Goal: Information Seeking & Learning: Learn about a topic

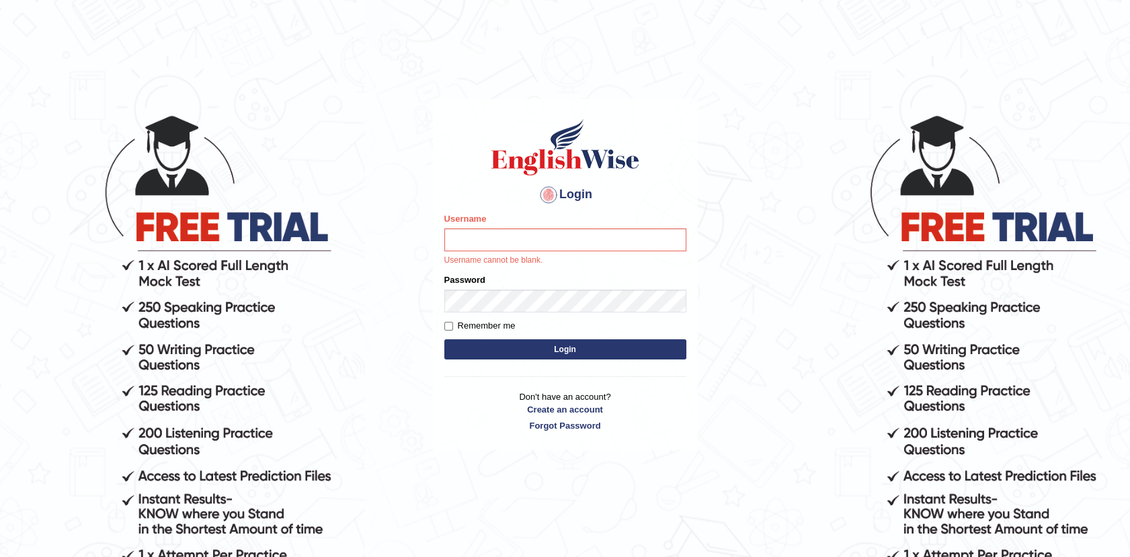
click at [530, 242] on input "Username" at bounding box center [565, 240] width 242 height 23
type input "Afreen11"
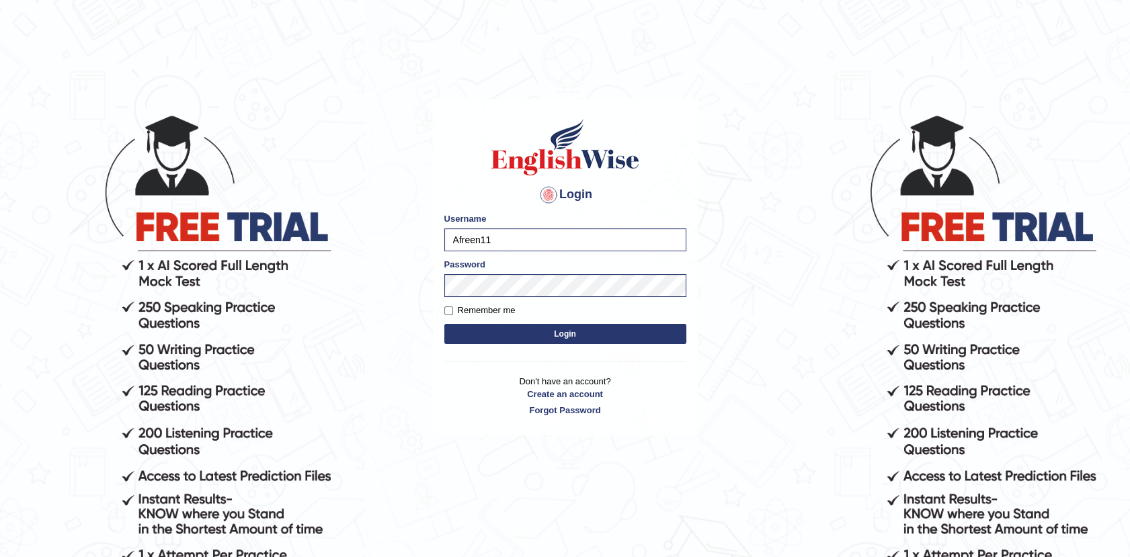
click at [565, 329] on button "Login" at bounding box center [565, 334] width 242 height 20
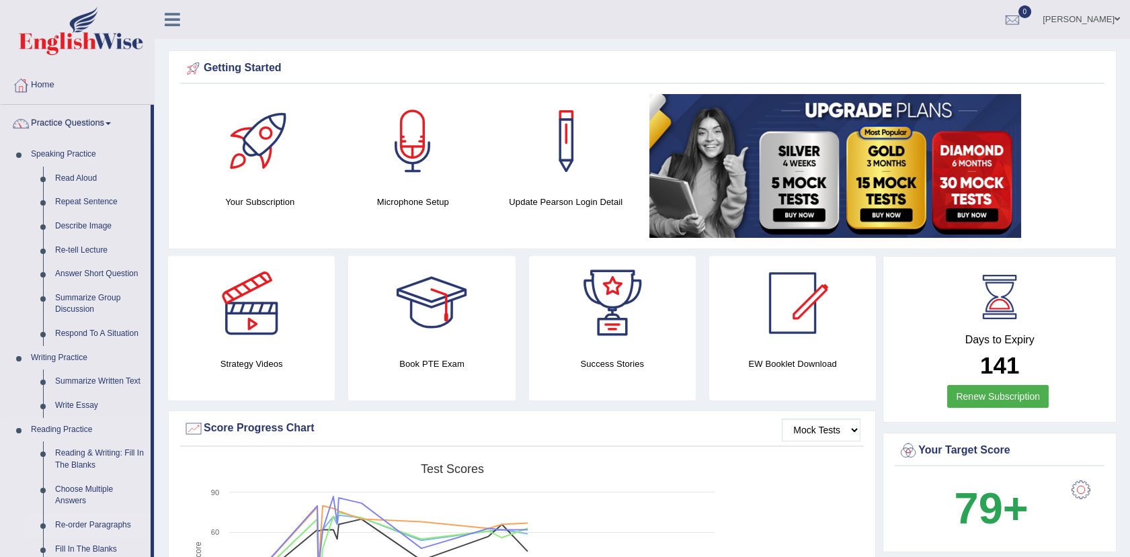
click at [90, 518] on link "Re-order Paragraphs" at bounding box center [100, 526] width 102 height 24
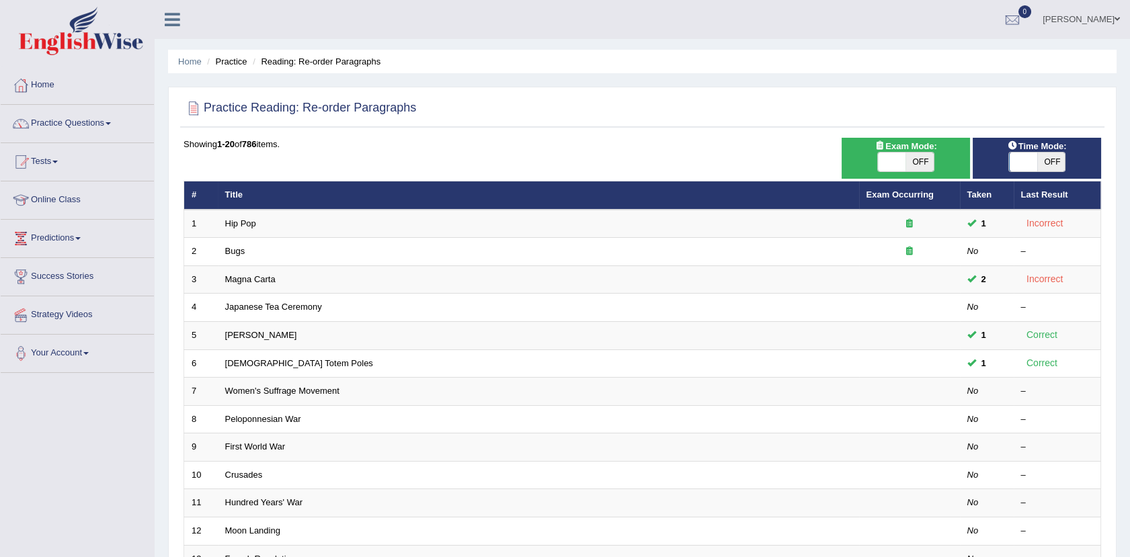
click at [238, 278] on link "Magna Carta" at bounding box center [250, 279] width 50 height 10
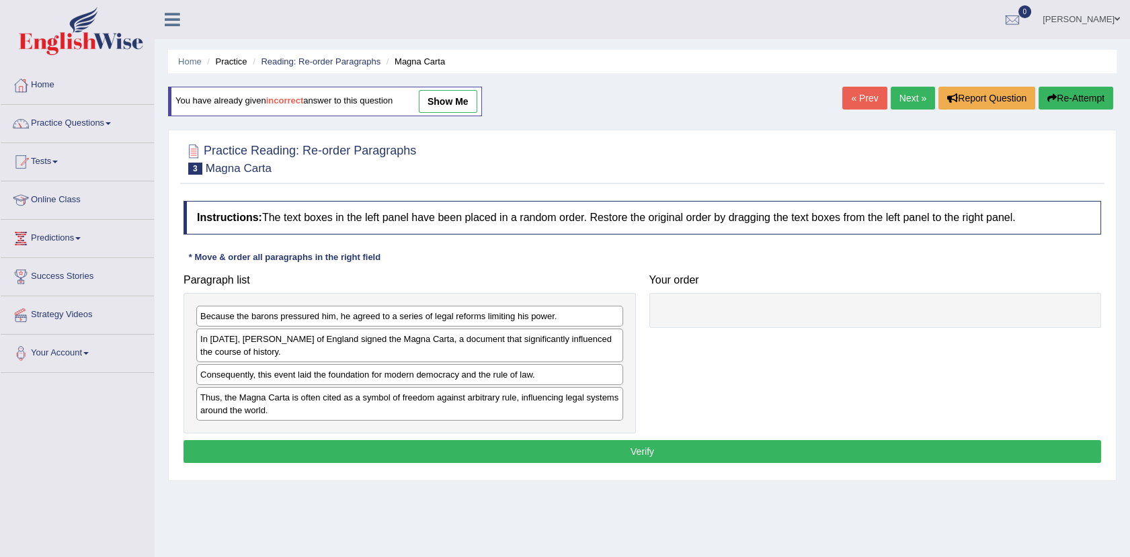
click at [502, 338] on div "In 1215, King John of England signed the Magna Carta, a document that significa…" at bounding box center [409, 346] width 427 height 34
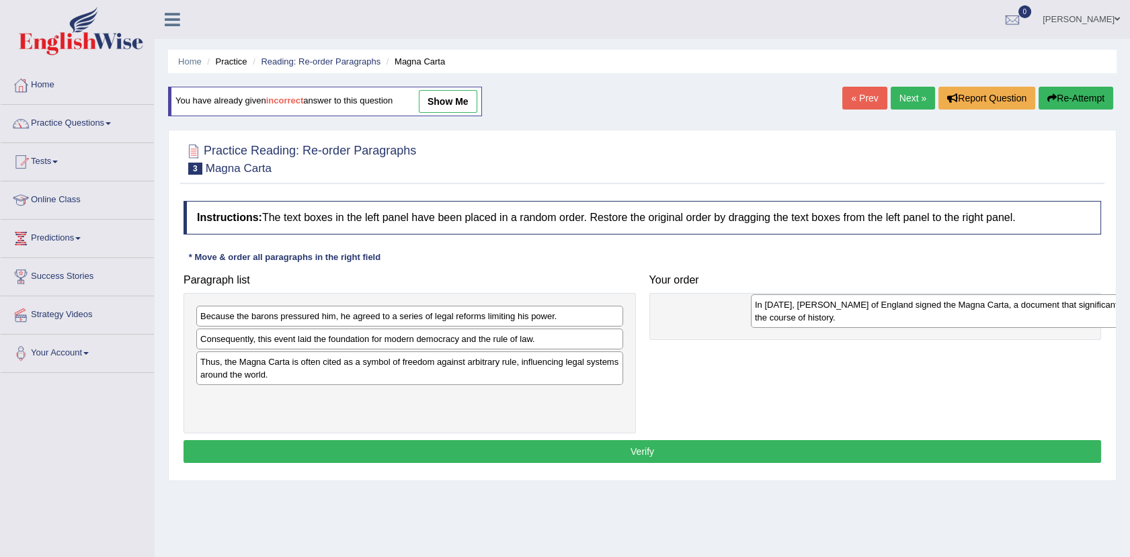
drag, startPoint x: 225, startPoint y: 348, endPoint x: 711, endPoint y: 313, distance: 487.4
click at [751, 313] on div "In 1215, King John of England signed the Magna Carta, a document that significa…" at bounding box center [964, 312] width 427 height 34
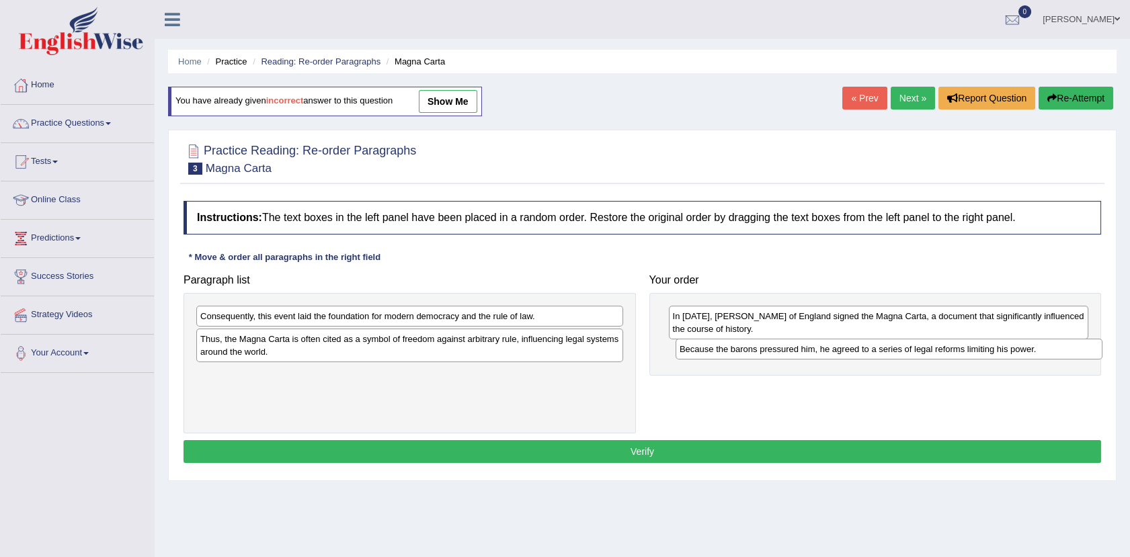
drag, startPoint x: 231, startPoint y: 319, endPoint x: 714, endPoint y: 352, distance: 483.9
click at [714, 352] on div "Because the barons pressured him, he agreed to a series of legal reforms limiti…" at bounding box center [889, 349] width 427 height 21
click at [666, 311] on div "In 1215, King John of England signed the Magna Carta, a document that significa…" at bounding box center [876, 340] width 453 height 95
drag, startPoint x: 666, startPoint y: 311, endPoint x: 764, endPoint y: 357, distance: 108.3
click at [764, 357] on div "In 1215, King John of England signed the Magna Carta, a document that significa…" at bounding box center [876, 340] width 453 height 95
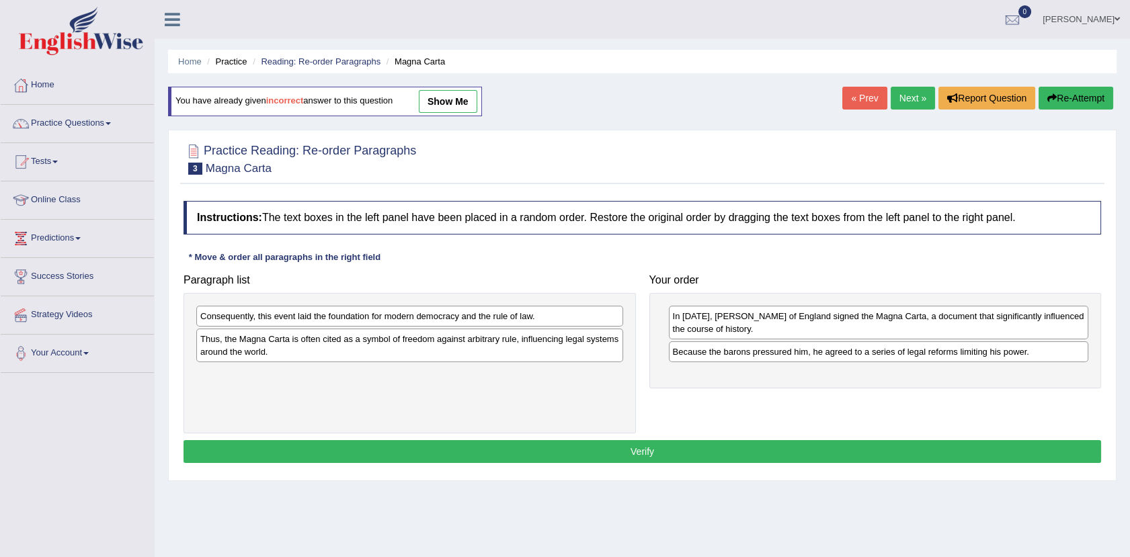
click at [467, 309] on div "Consequently, this event laid the foundation for modern democracy and the rule …" at bounding box center [409, 316] width 427 height 21
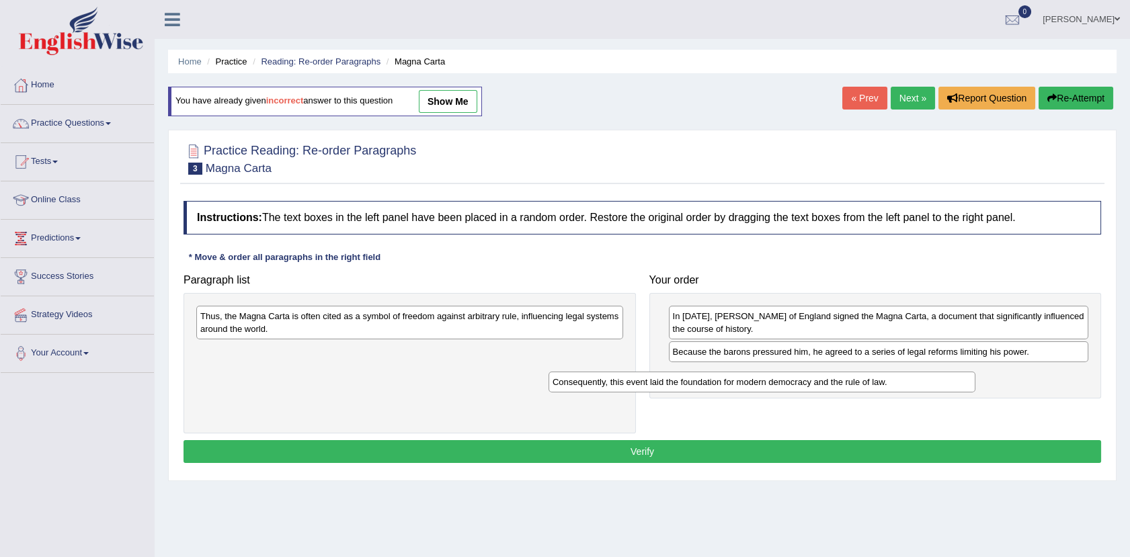
drag, startPoint x: 467, startPoint y: 309, endPoint x: 838, endPoint y: 379, distance: 377.6
click at [838, 379] on div "Consequently, this event laid the foundation for modern democracy and the rule …" at bounding box center [762, 382] width 427 height 21
click at [204, 325] on div "Thus, the Magna Carta is often cited as a symbol of freedom against arbitrary r…" at bounding box center [409, 323] width 427 height 34
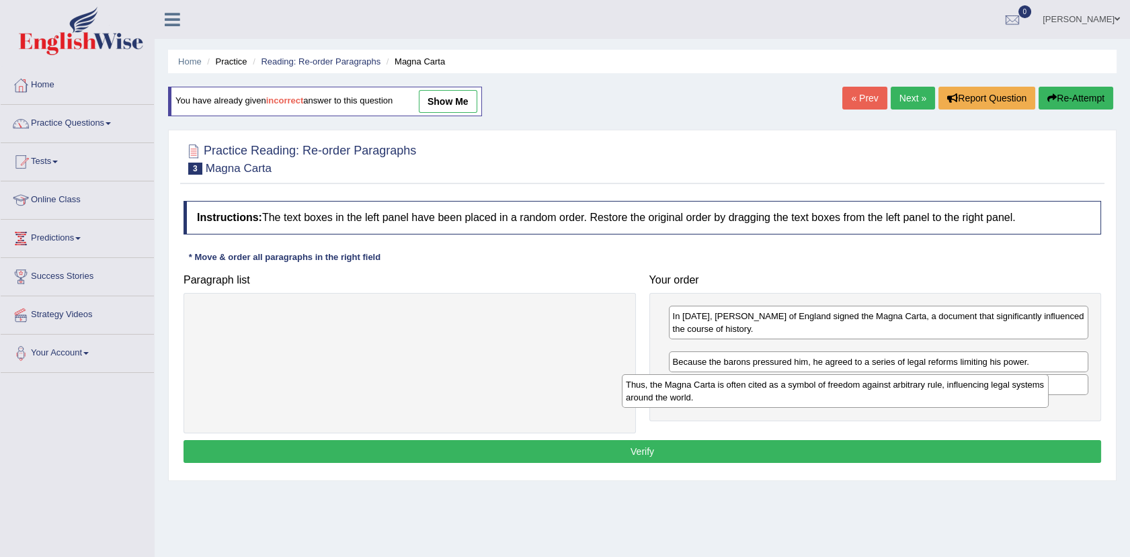
drag, startPoint x: 204, startPoint y: 325, endPoint x: 645, endPoint y: 401, distance: 446.9
click at [645, 401] on div "Thus, the Magna Carta is often cited as a symbol of freedom against arbitrary r…" at bounding box center [835, 392] width 427 height 34
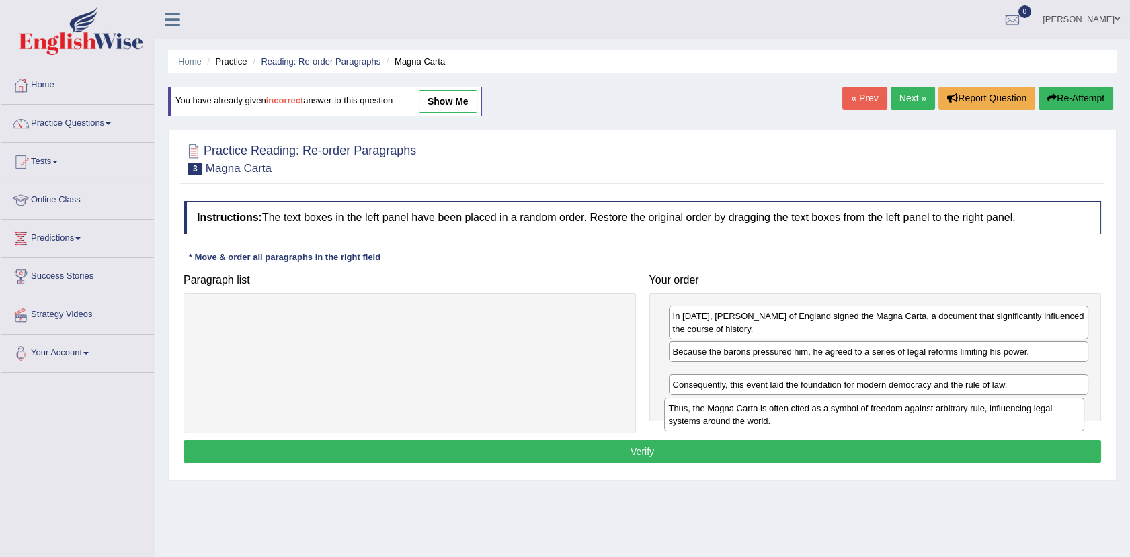
drag, startPoint x: 703, startPoint y: 362, endPoint x: 699, endPoint y: 424, distance: 61.3
click at [699, 424] on div "Thus, the Magna Carta is often cited as a symbol of freedom against arbitrary r…" at bounding box center [874, 415] width 420 height 34
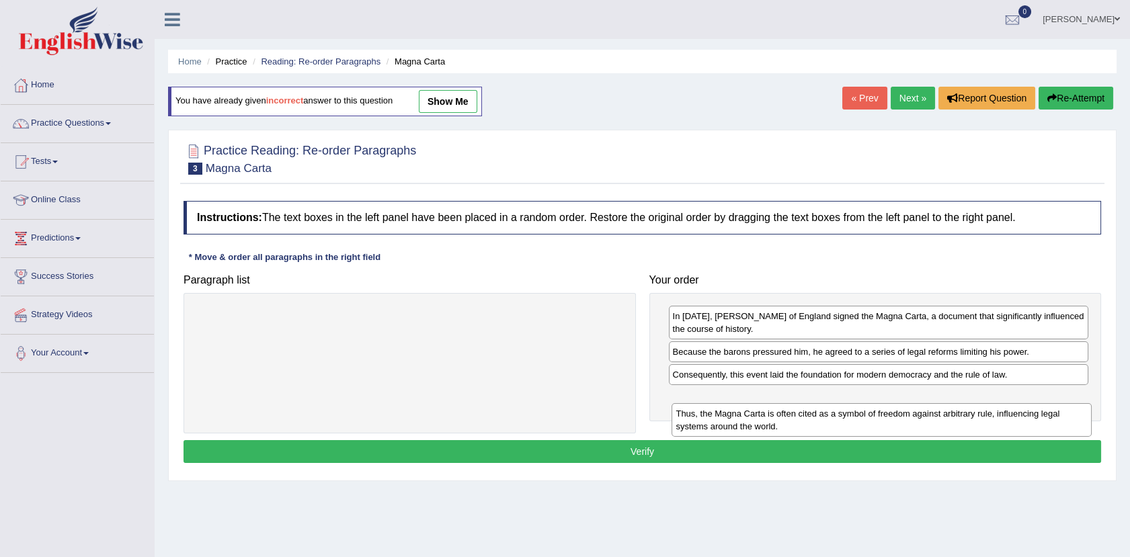
drag, startPoint x: 689, startPoint y: 381, endPoint x: 693, endPoint y: 420, distance: 38.5
click at [693, 420] on div "Thus, the Magna Carta is often cited as a symbol of freedom against arbitrary r…" at bounding box center [882, 420] width 420 height 34
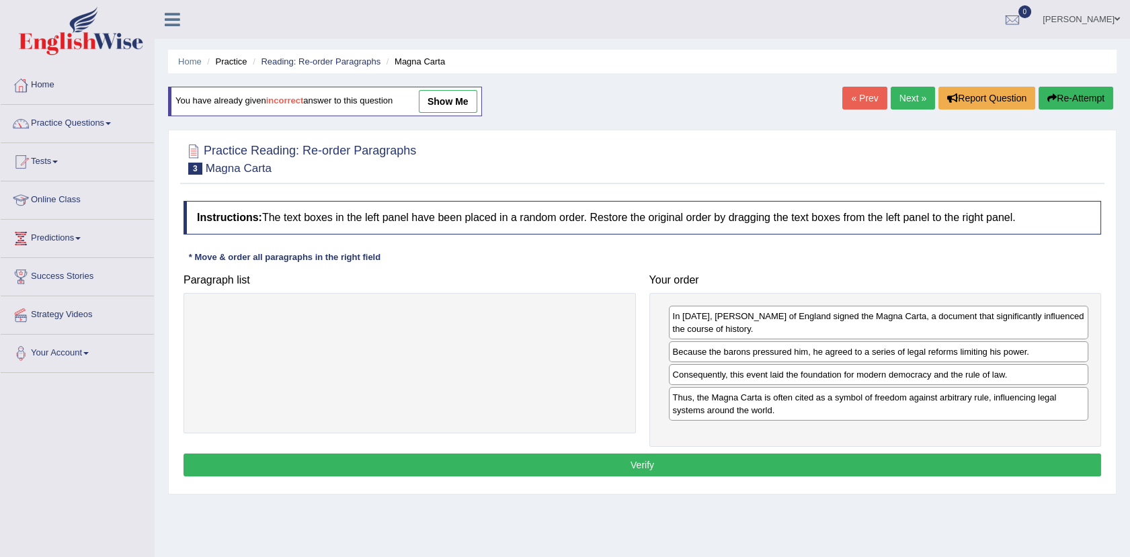
click at [641, 463] on button "Verify" at bounding box center [643, 465] width 918 height 23
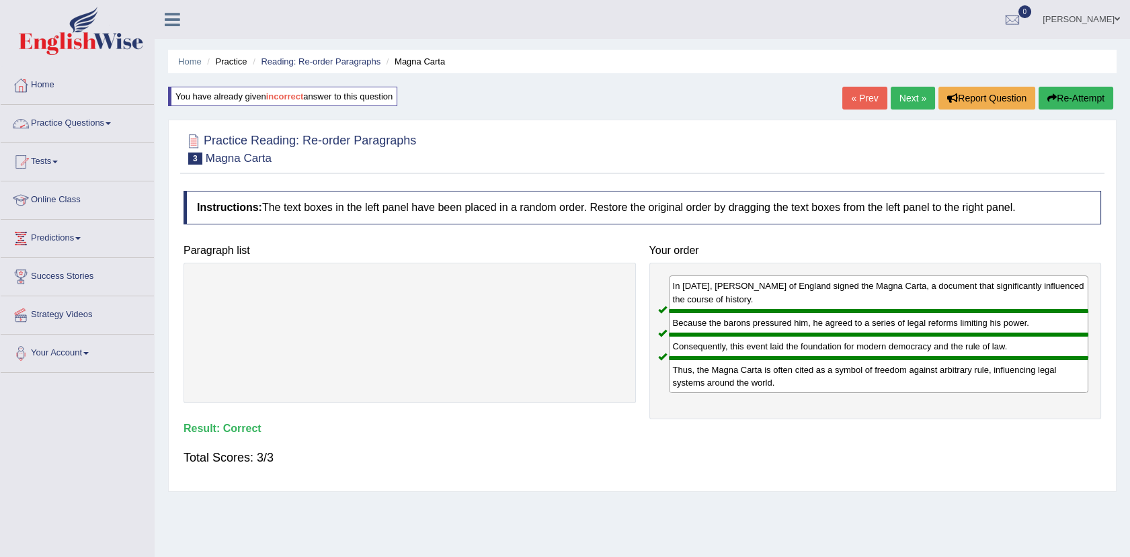
click at [97, 114] on link "Practice Questions" at bounding box center [77, 122] width 153 height 34
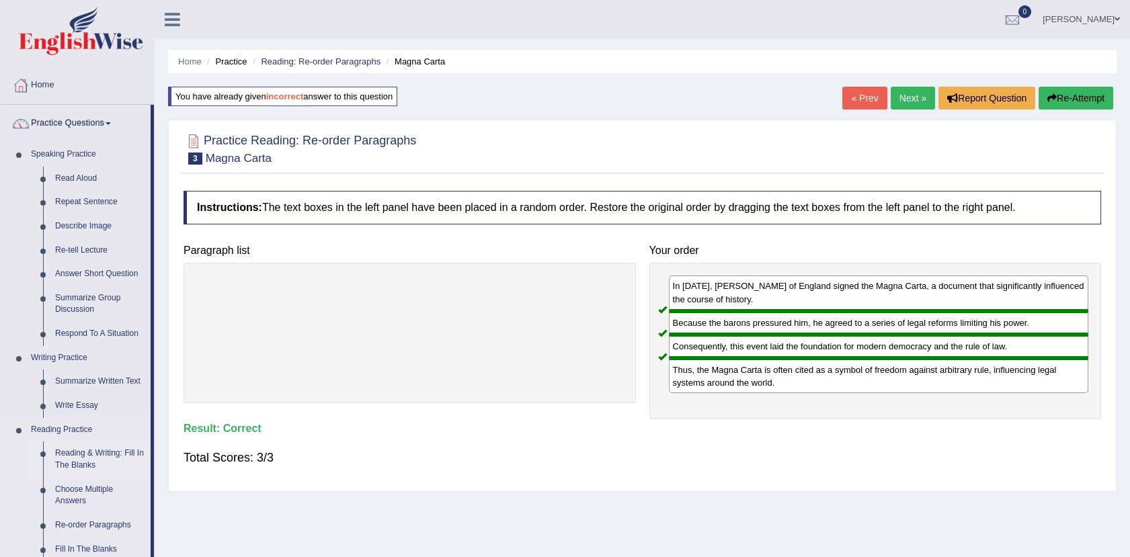
click at [85, 454] on link "Reading & Writing: Fill In The Blanks" at bounding box center [100, 460] width 102 height 36
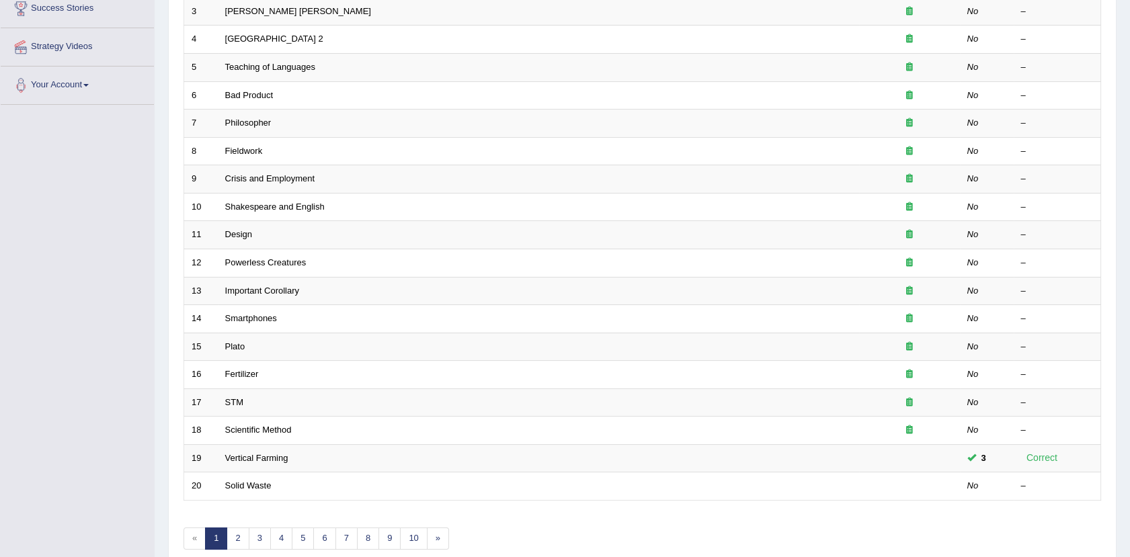
scroll to position [269, 0]
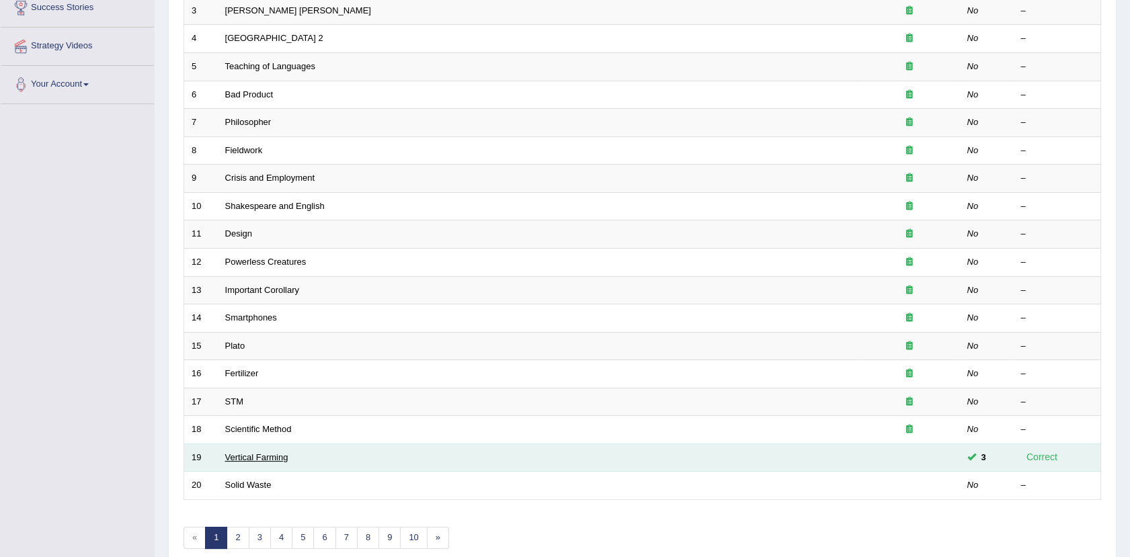
click at [257, 458] on link "Vertical Farming" at bounding box center [256, 458] width 63 height 10
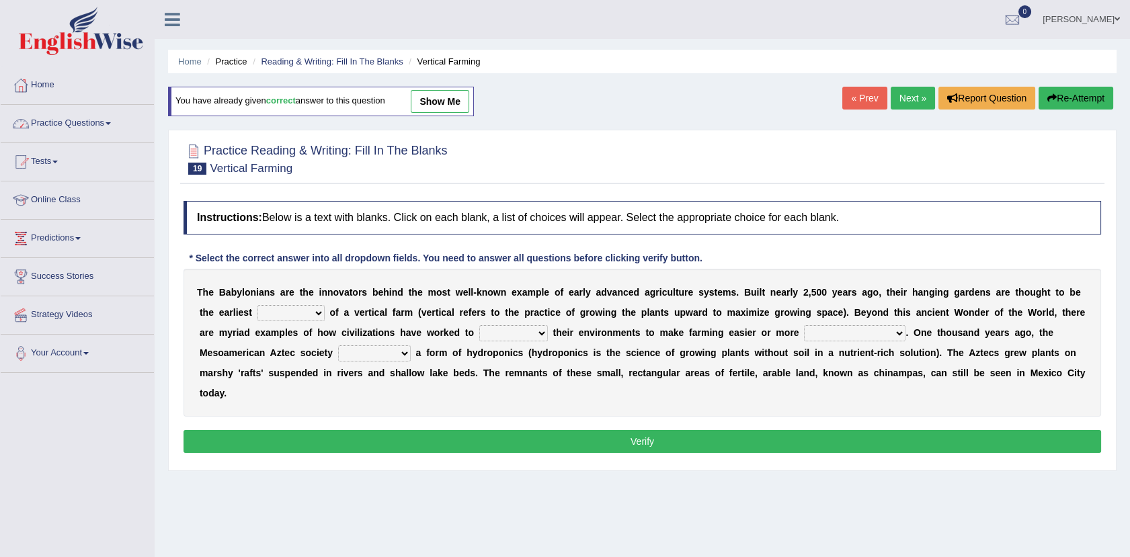
click at [258, 313] on select "prototype failure discredit protocol" at bounding box center [291, 313] width 67 height 16
select select "prototype"
click at [258, 305] on select "prototype failure discredit protocol" at bounding box center [291, 313] width 67 height 16
click at [479, 337] on select "manipulate escape respect disarrange" at bounding box center [513, 333] width 69 height 16
select select "manipulate"
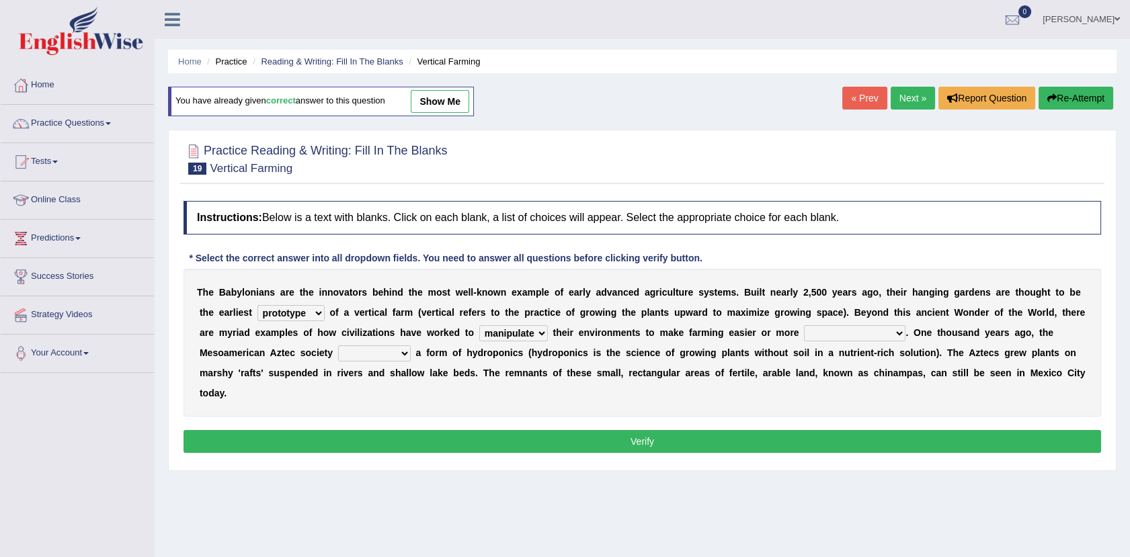
click at [479, 325] on select "manipulate escape respect disarrange" at bounding box center [513, 333] width 69 height 16
click at [804, 335] on select "productive constructive connective counterproductive" at bounding box center [855, 333] width 102 height 16
select select "productive"
click at [804, 325] on select "productive constructive connective counterproductive" at bounding box center [855, 333] width 102 height 16
click at [338, 352] on select "domineered volunteered pioneered engineered" at bounding box center [374, 354] width 73 height 16
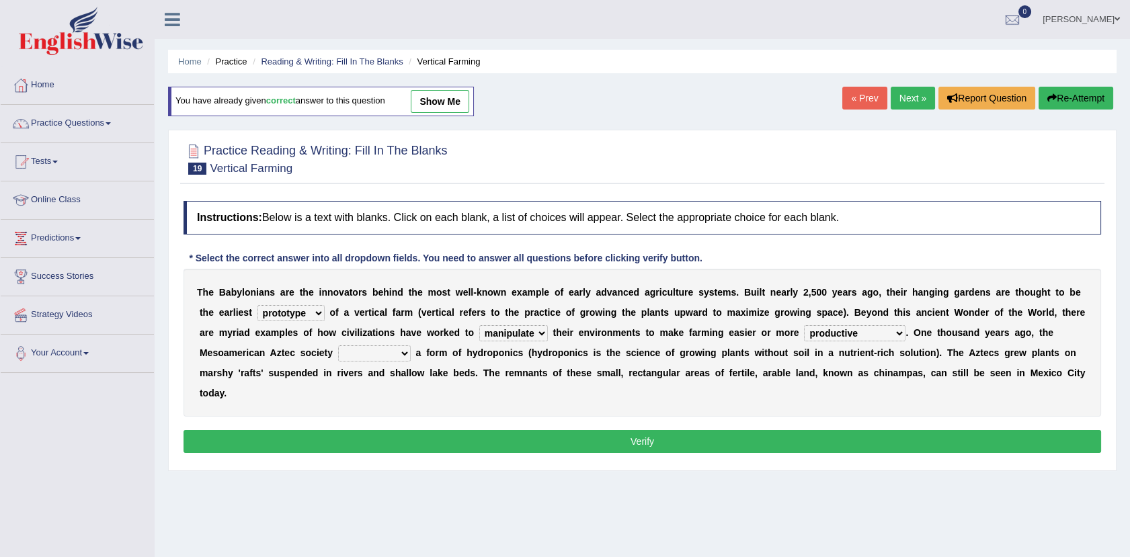
select select "pioneered"
click at [338, 346] on select "domineered volunteered pioneered engineered" at bounding box center [374, 354] width 73 height 16
click at [305, 430] on button "Verify" at bounding box center [643, 441] width 918 height 23
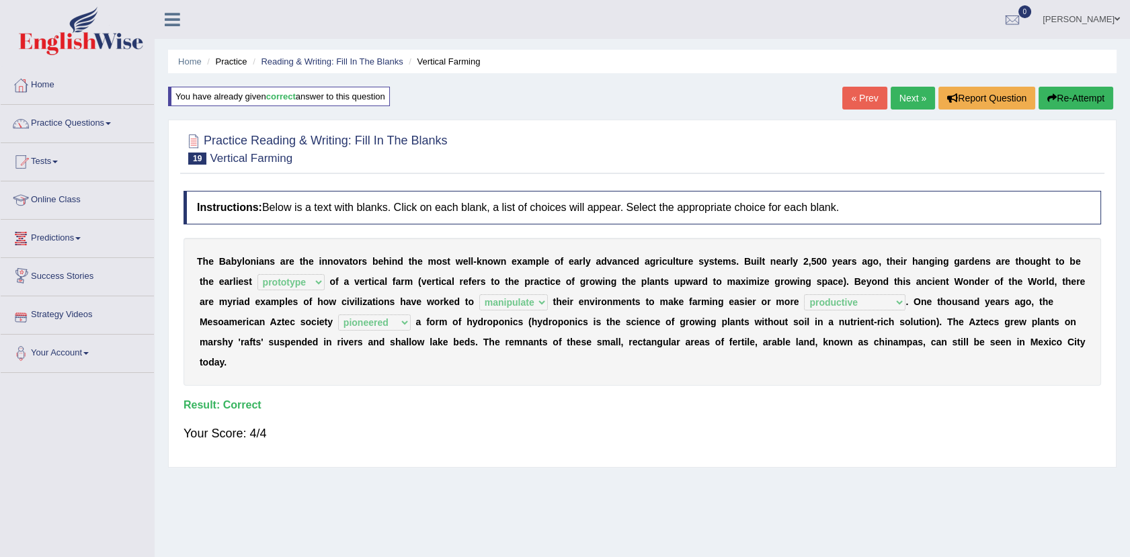
click at [73, 239] on link "Predictions" at bounding box center [77, 237] width 153 height 34
click at [69, 266] on link "Latest Predictions" at bounding box center [88, 270] width 126 height 24
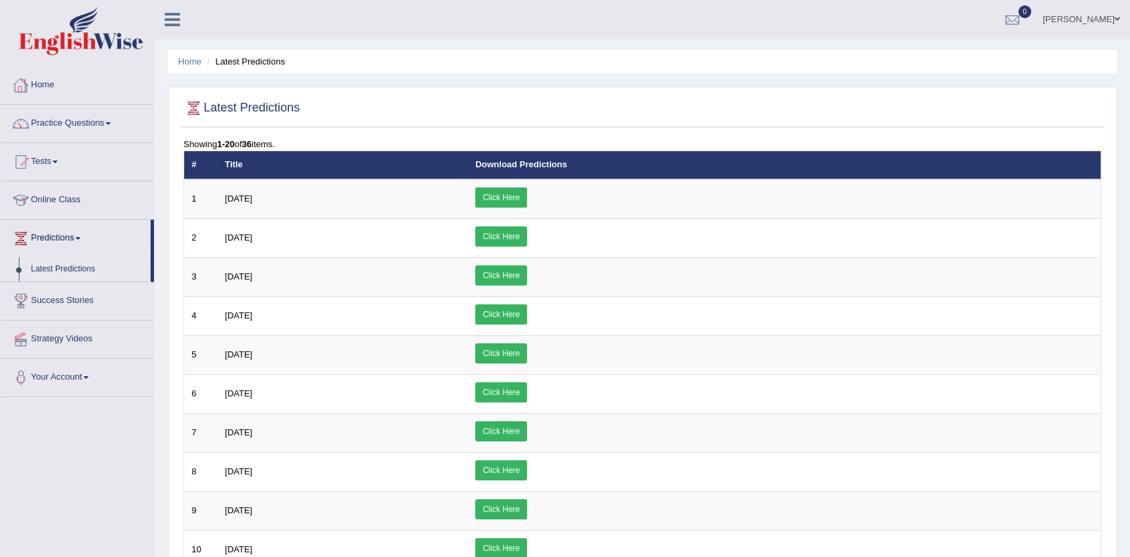
click at [45, 83] on link "Home" at bounding box center [77, 84] width 153 height 34
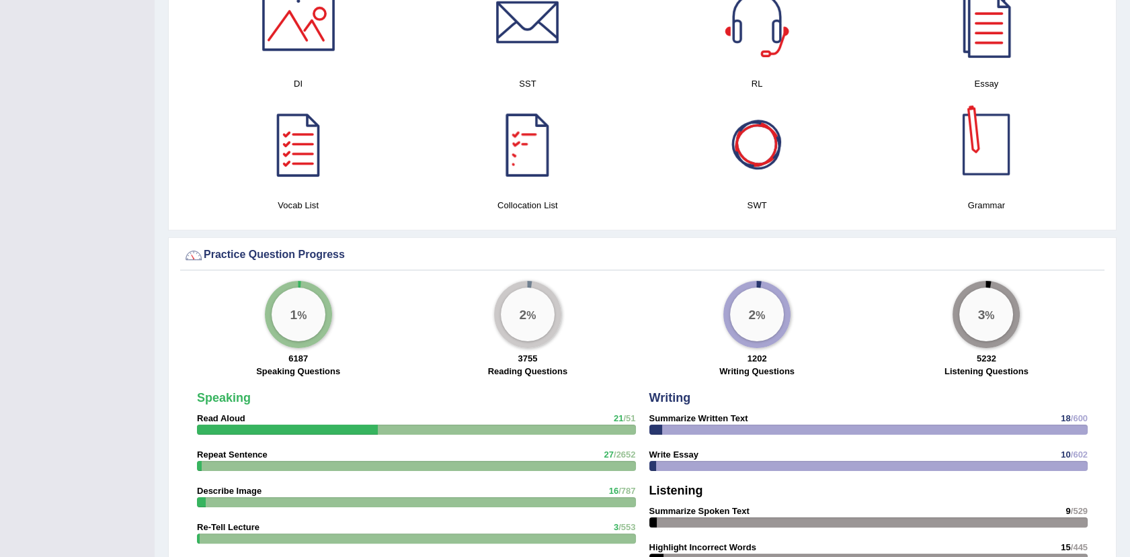
click at [964, 148] on div at bounding box center [986, 144] width 94 height 94
click at [284, 148] on div at bounding box center [298, 144] width 94 height 94
